Goal: Complete application form: Complete application form

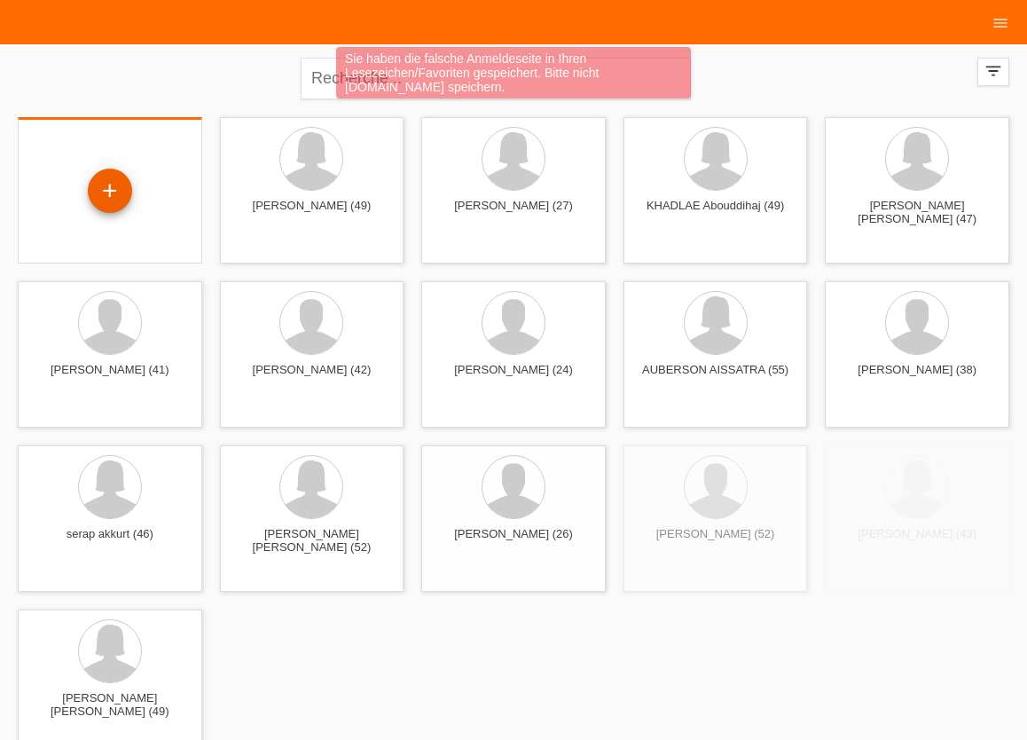
click at [112, 184] on div "+" at bounding box center [110, 190] width 44 height 44
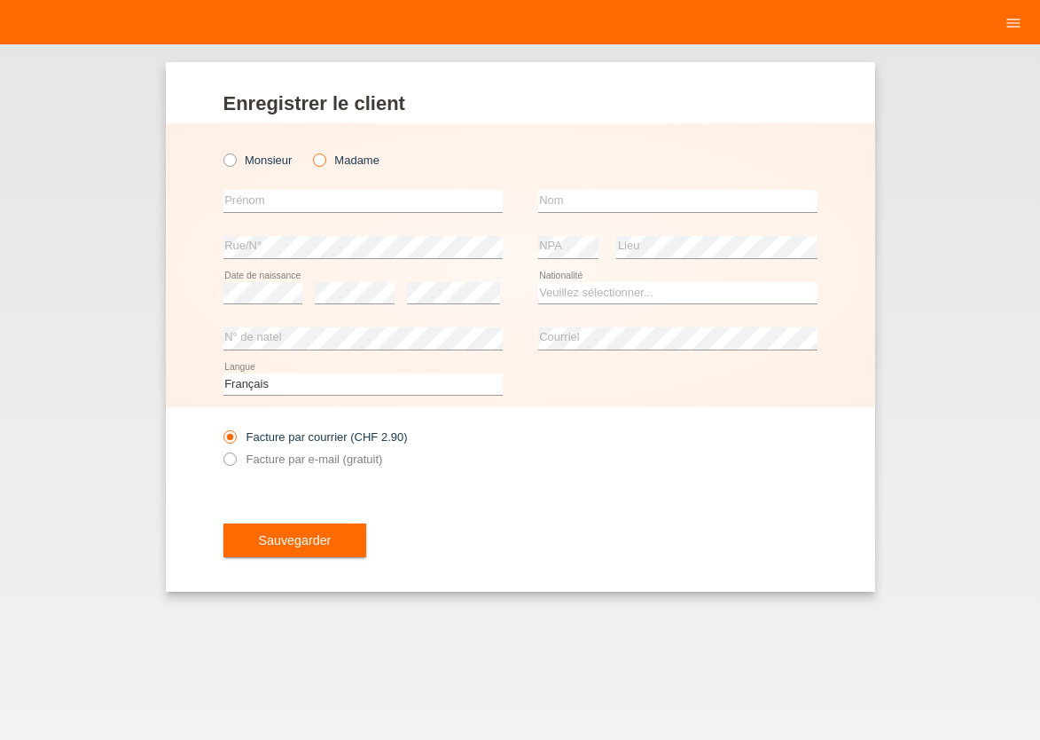
click at [310, 151] on icon at bounding box center [310, 151] width 0 height 0
click at [319, 161] on input "Madame" at bounding box center [319, 159] width 12 height 12
radio input "true"
click at [240, 196] on input "text" at bounding box center [362, 201] width 279 height 22
type input "FEKRIE"
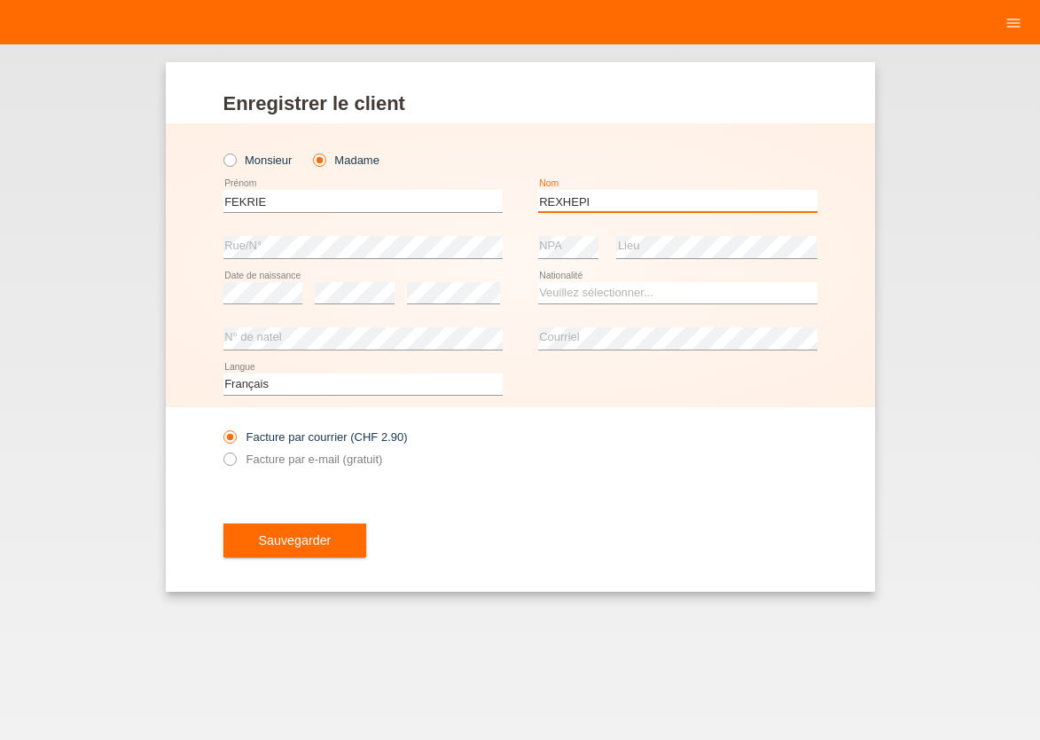
type input "REXHEPI"
click at [538, 282] on select "Veuillez sélectionner... Suisse Allemagne Autriche Liechtenstein ------------ A…" at bounding box center [677, 292] width 279 height 21
select select "CH"
click at [0, 0] on option "Suisse" at bounding box center [0, 0] width 0 height 0
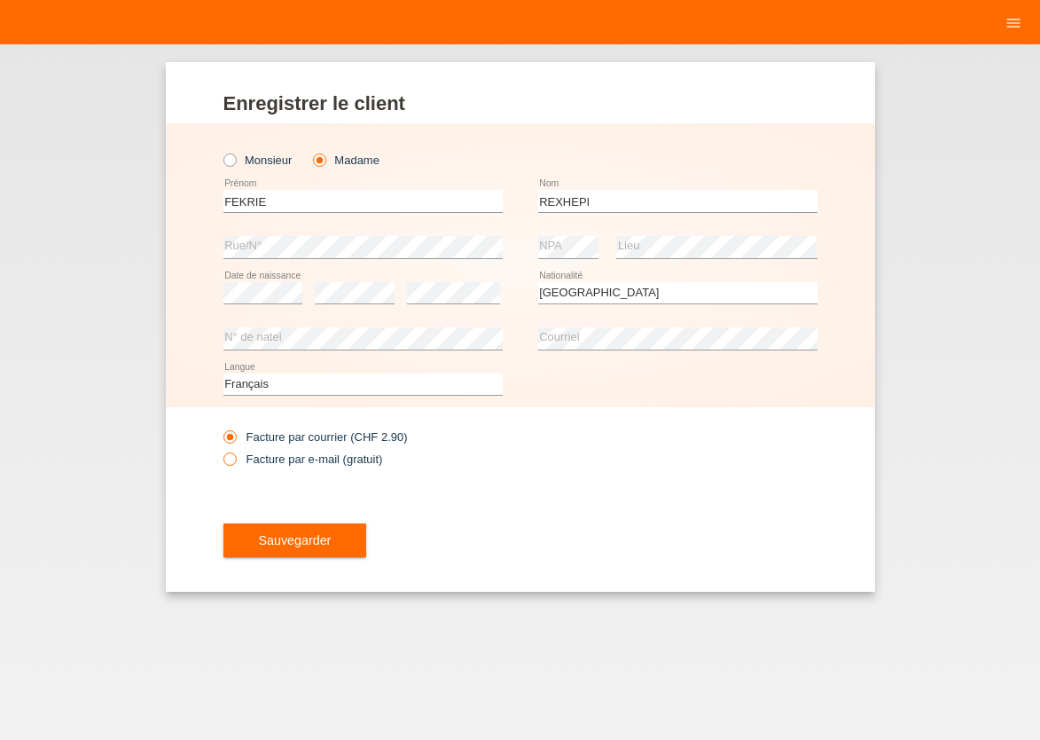
click at [220, 450] on icon at bounding box center [220, 450] width 0 height 0
click at [415, 441] on div "Facture par courrier (CHF 2.90)" at bounding box center [362, 436] width 279 height 13
click at [220, 450] on icon at bounding box center [220, 450] width 0 height 0
click at [230, 460] on input "Facture par e-mail (gratuit)" at bounding box center [229, 463] width 12 height 22
radio input "true"
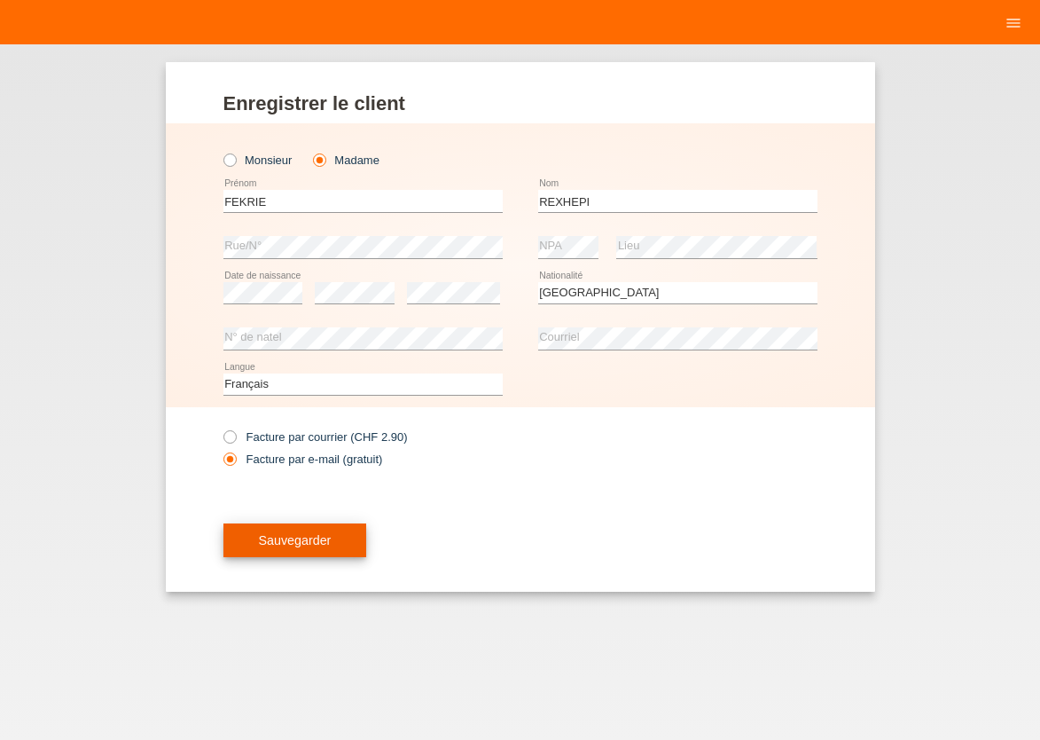
click at [263, 542] on span "Sauvegarder" at bounding box center [295, 540] width 73 height 14
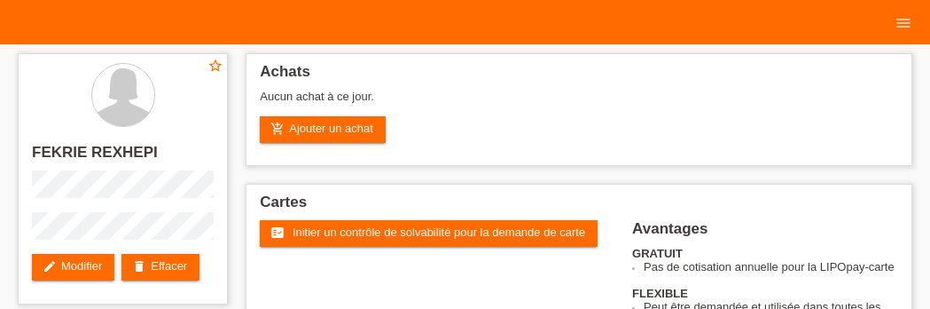
scroll to position [16, 0]
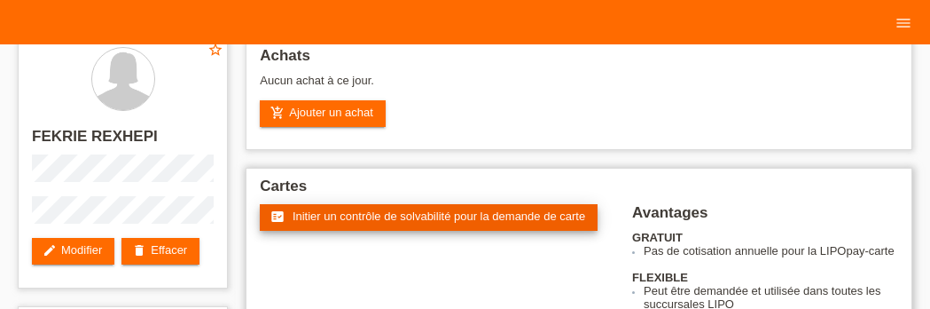
click at [386, 223] on span "Initier un contrôle de solvabilité pour la demande de carte" at bounding box center [439, 215] width 293 height 13
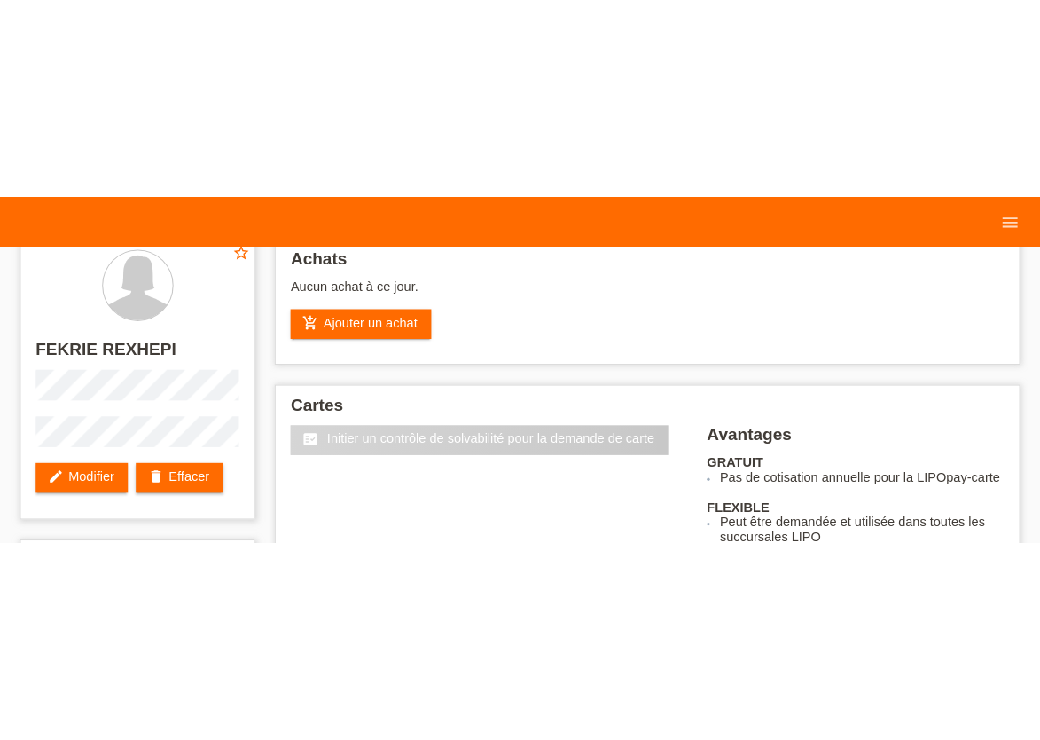
scroll to position [0, 0]
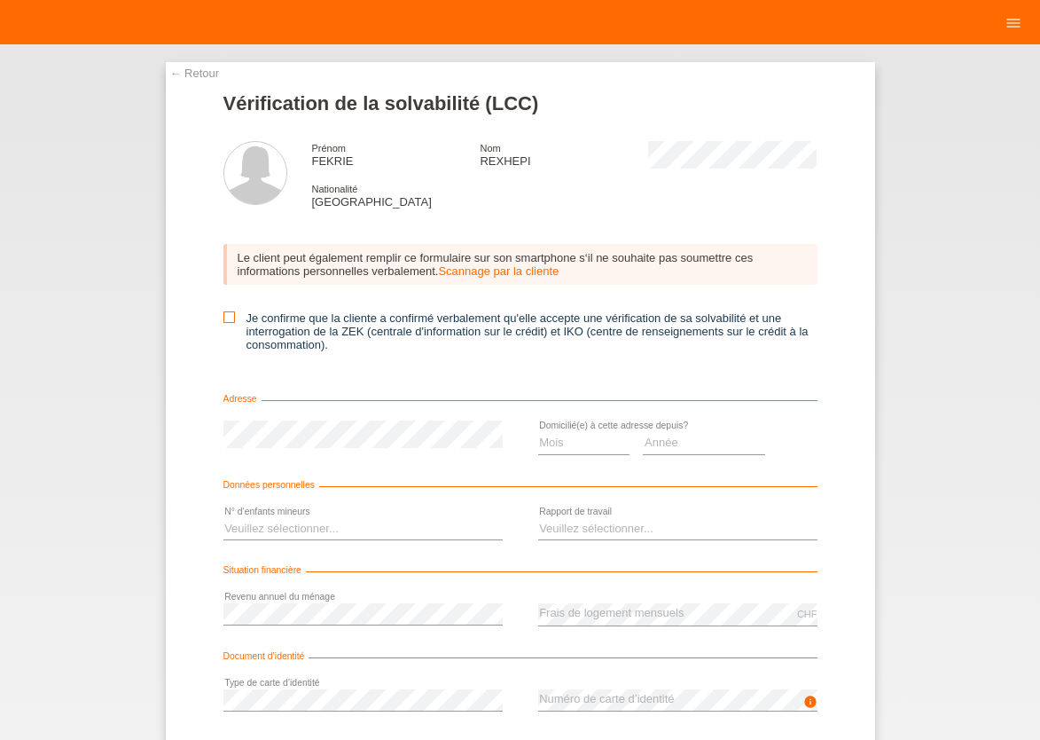
click at [223, 319] on icon at bounding box center [229, 317] width 12 height 12
click at [223, 319] on input "Je confirme que la cliente a confirmé verbalement qu'elle accepte une vérificat…" at bounding box center [229, 317] width 12 height 12
checkbox input "true"
click at [538, 432] on select "Mois 01 02 03 04 05 06 07 08 09 10" at bounding box center [584, 442] width 92 height 21
select select "06"
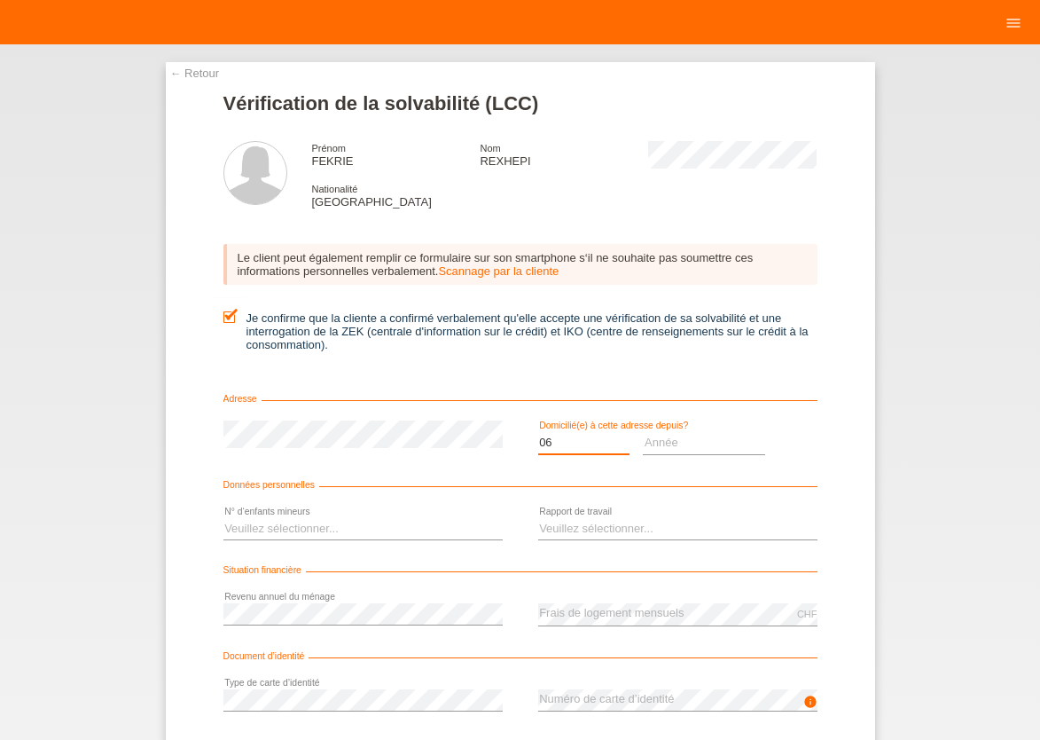
click at [0, 0] on option "06" at bounding box center [0, 0] width 0 height 0
click at [643, 432] on select "Année 2025 2024 2023 2022 2021 2020 2019 2018 2017 2016 2015 2014 2013 2012 201…" at bounding box center [704, 442] width 122 height 21
select select "2000"
click at [0, 0] on option "2000" at bounding box center [0, 0] width 0 height 0
click at [223, 518] on select "Veuillez sélectionner... 0 1 2 3 4 5 6 7 8 9" at bounding box center [362, 528] width 279 height 21
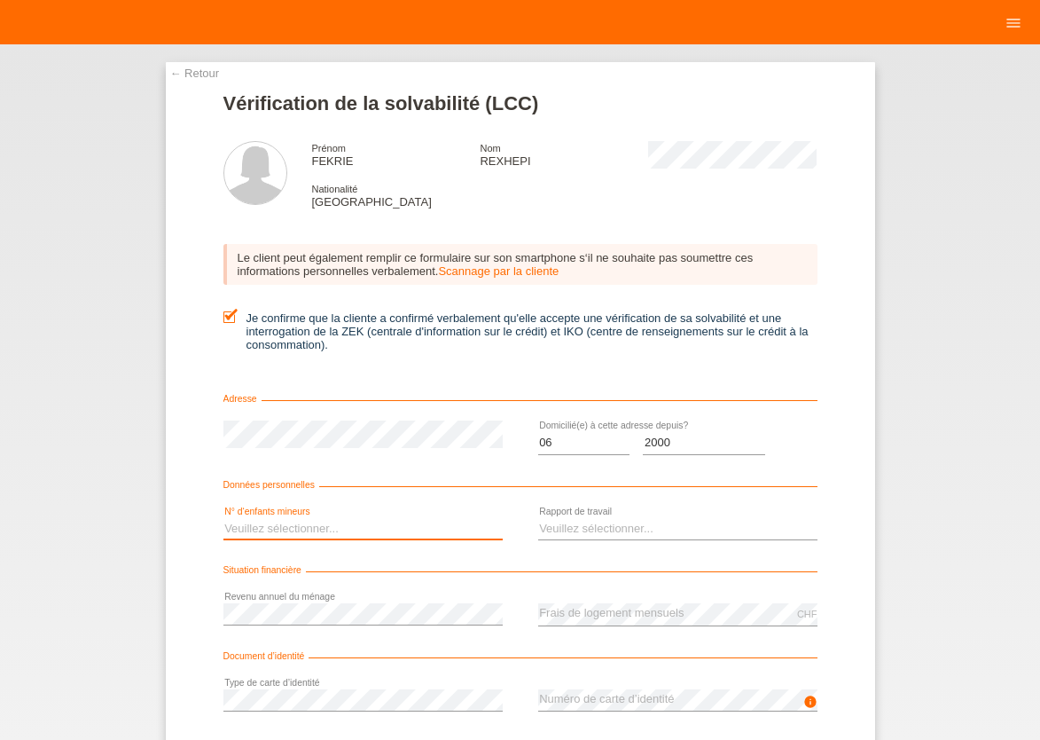
select select "0"
click at [0, 0] on option "0" at bounding box center [0, 0] width 0 height 0
click at [538, 518] on select "Veuillez sélectionner... A durée indéterminée A durée déterminée Apprenti/étudi…" at bounding box center [677, 528] width 279 height 21
select select "UNLIMITED"
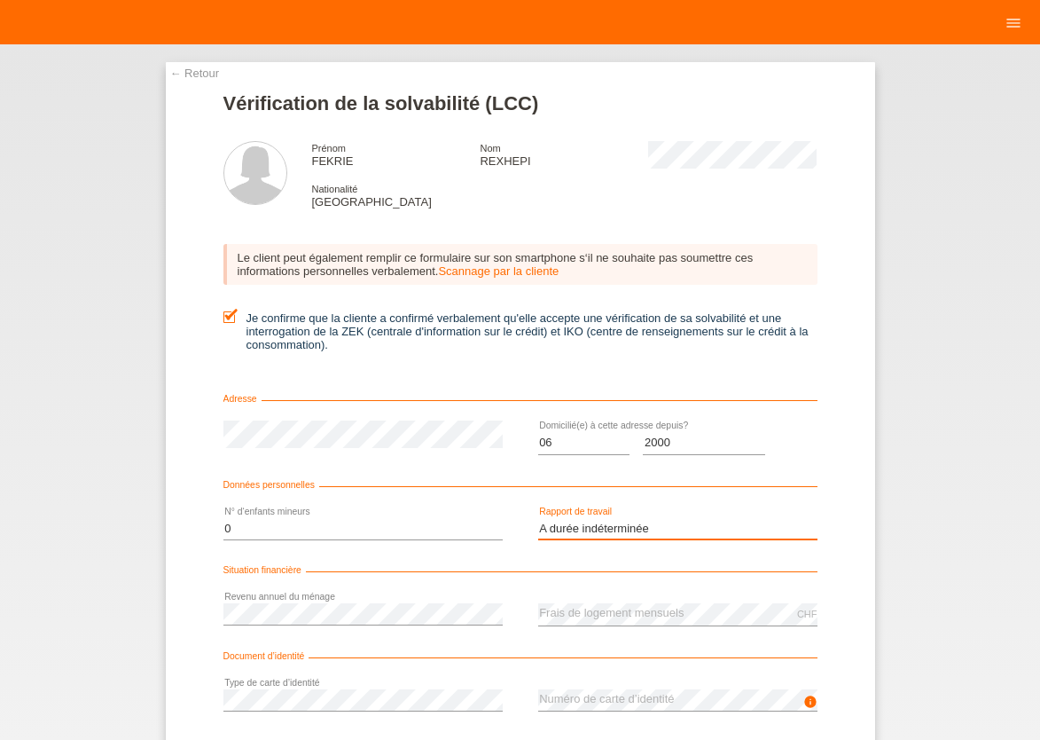
click at [0, 0] on option "A durée indéterminée" at bounding box center [0, 0] width 0 height 0
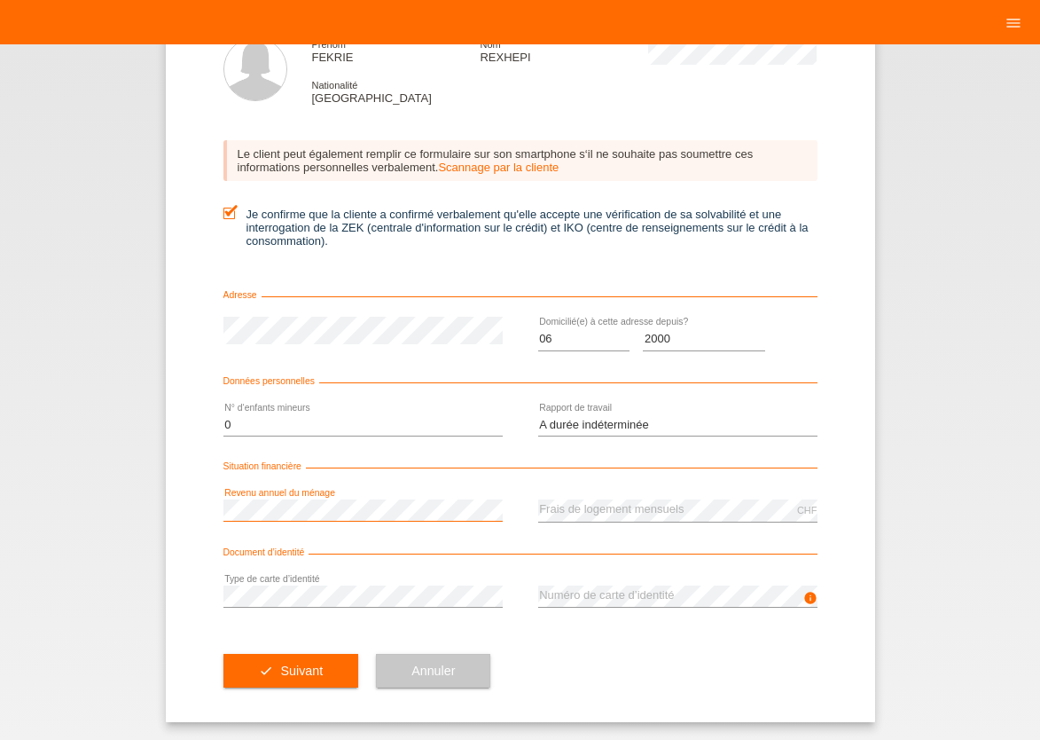
scroll to position [109, 0]
click at [247, 582] on div "error Type de carte d’identité" at bounding box center [362, 596] width 279 height 45
click at [326, 677] on button "check Suivant" at bounding box center [291, 671] width 136 height 34
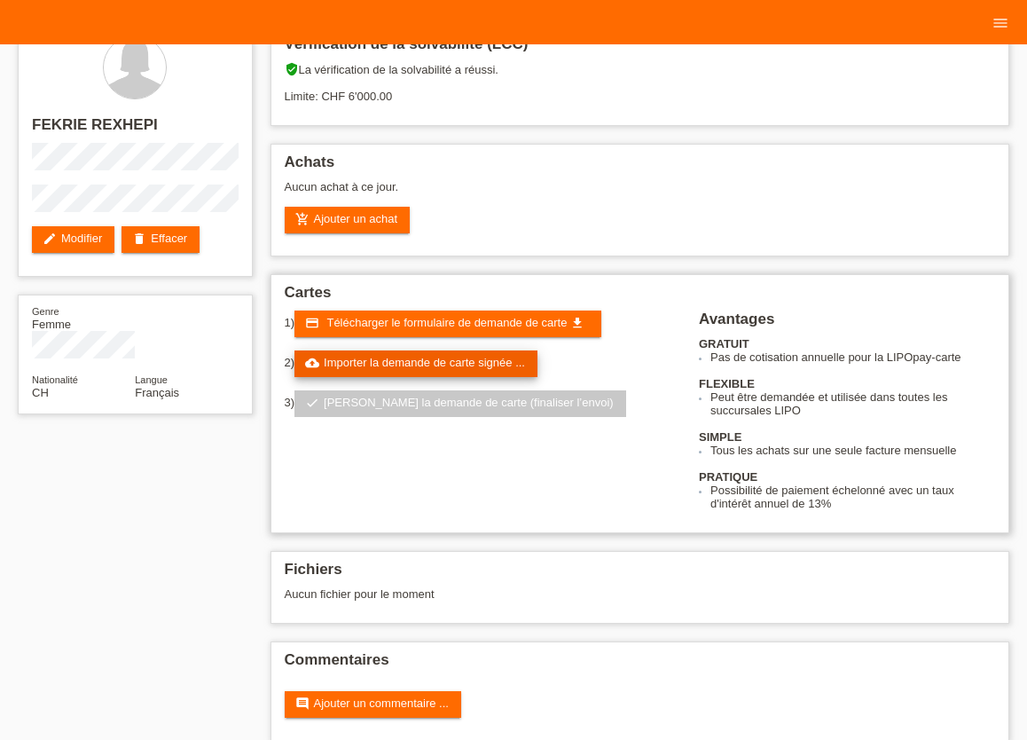
scroll to position [59, 0]
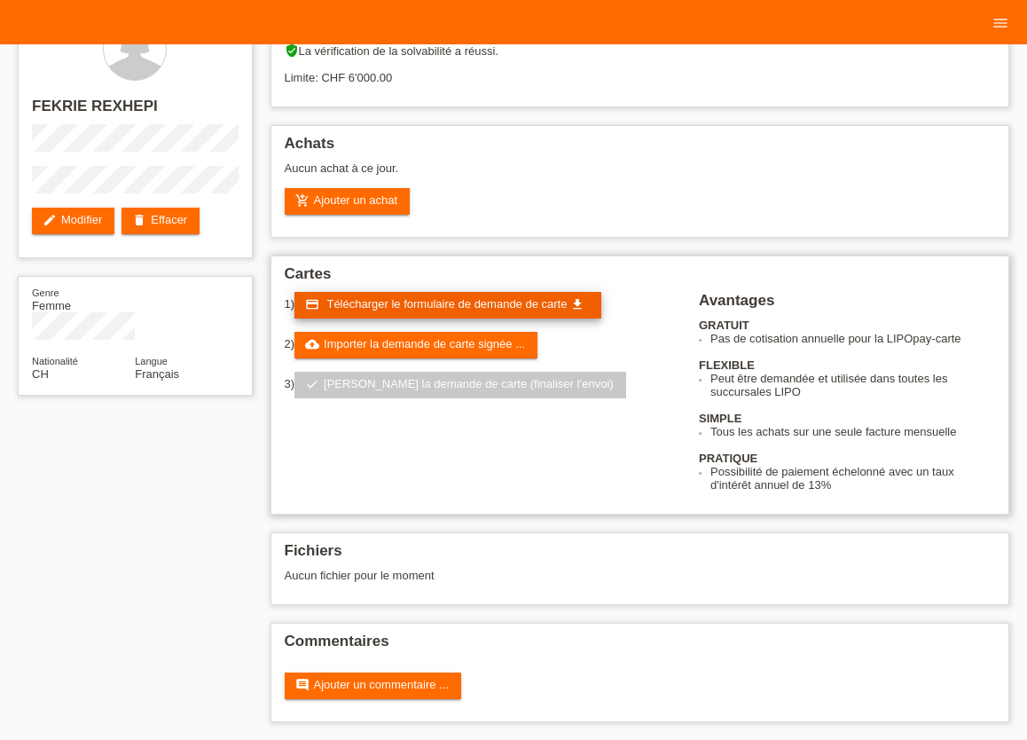
click at [464, 297] on span "Télécharger le formulaire de demande de carte" at bounding box center [446, 303] width 240 height 13
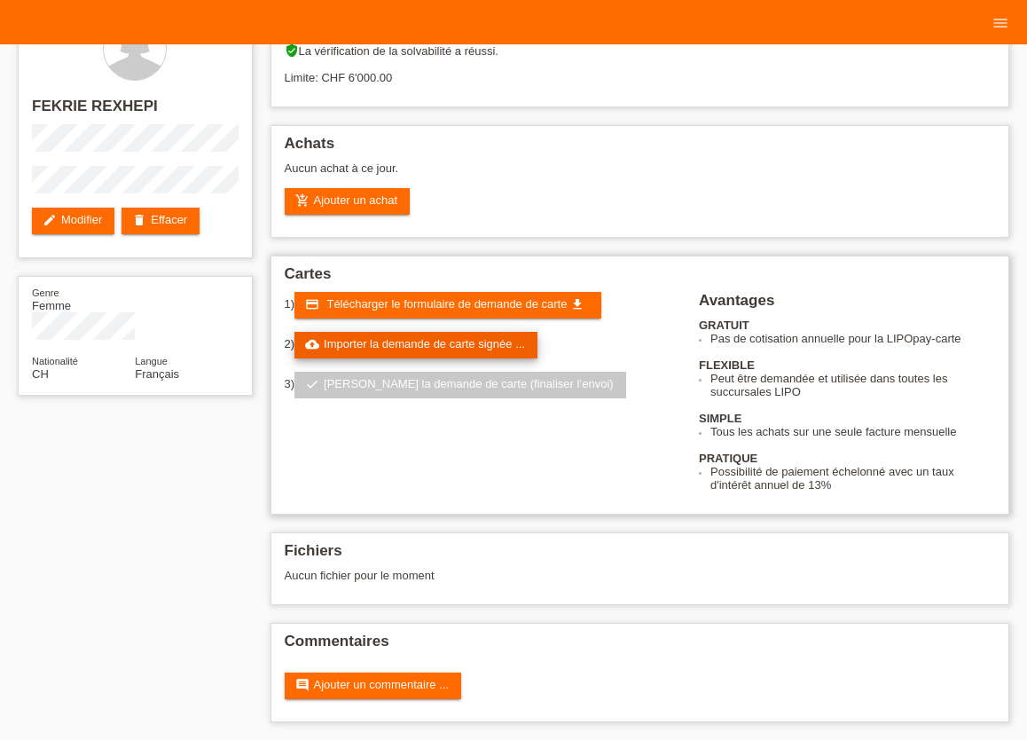
click at [376, 332] on link "cloud_upload Importer la demande de carte signée ..." at bounding box center [415, 345] width 243 height 27
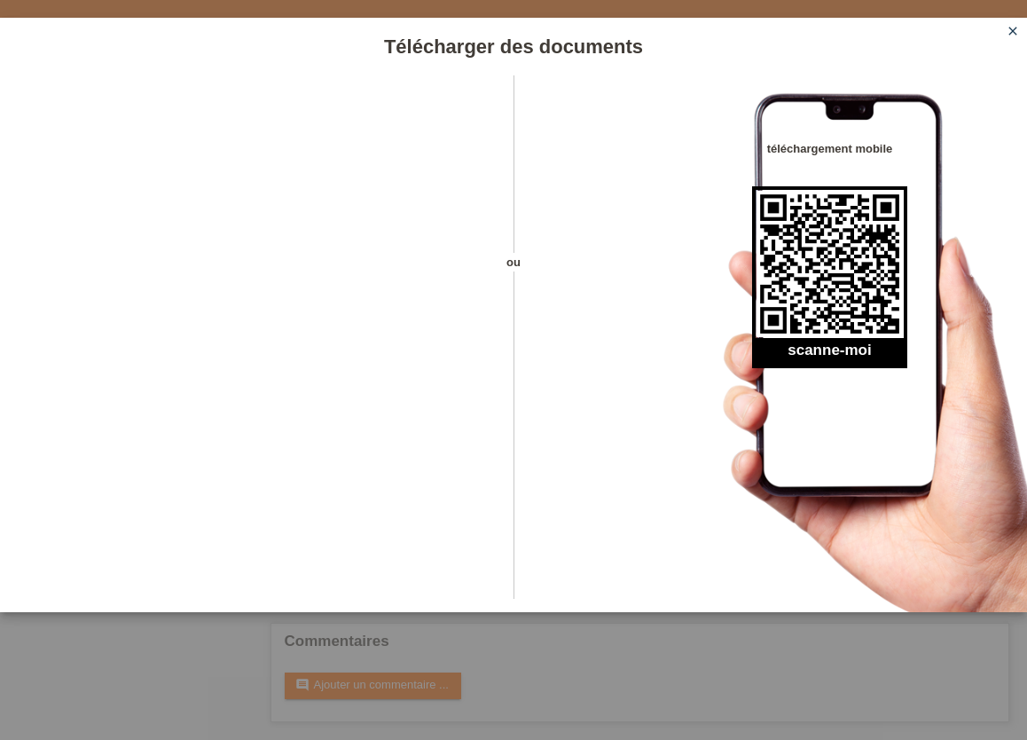
click at [1010, 30] on icon "close" at bounding box center [1013, 31] width 14 height 14
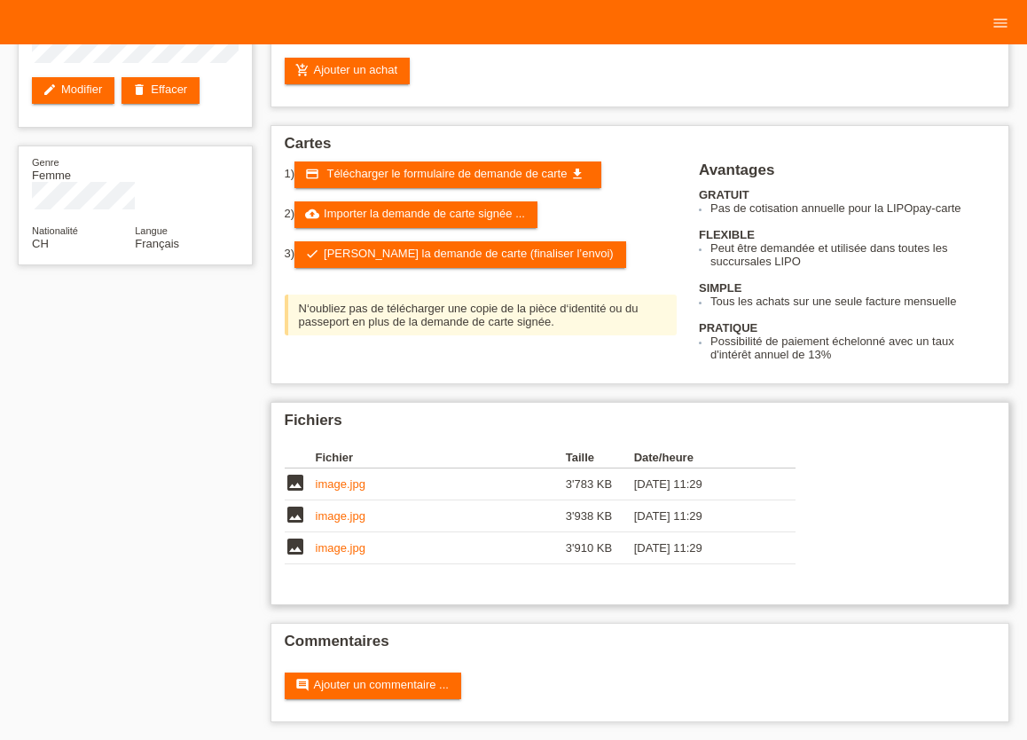
scroll to position [188, 0]
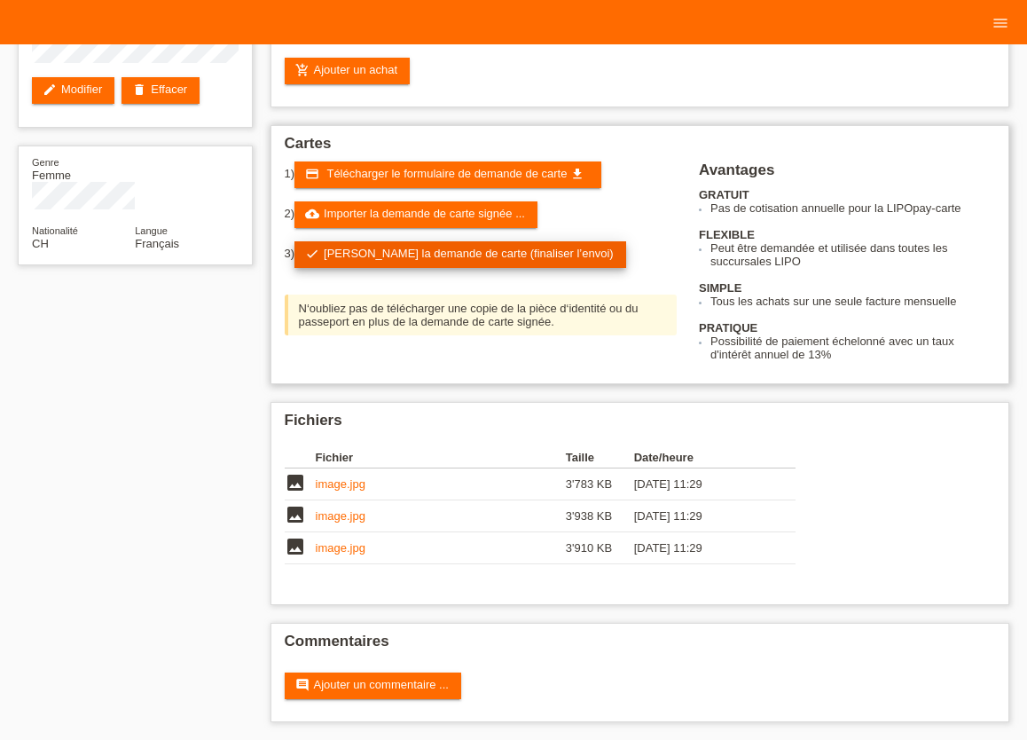
click at [480, 253] on link "check Soumettre la demande de carte (finaliser l’envoi)" at bounding box center [460, 254] width 332 height 27
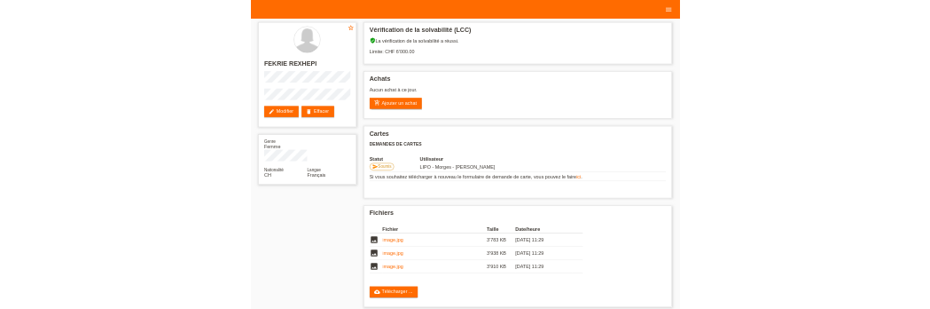
scroll to position [138, 0]
